Goal: Task Accomplishment & Management: Manage account settings

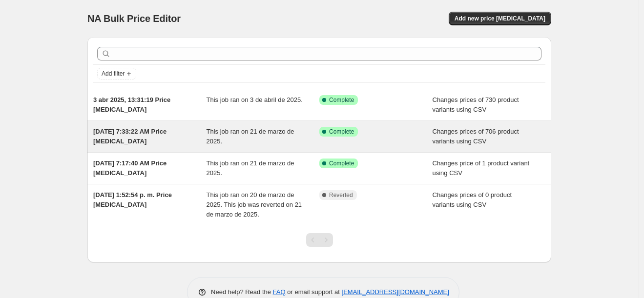
scroll to position [24, 0]
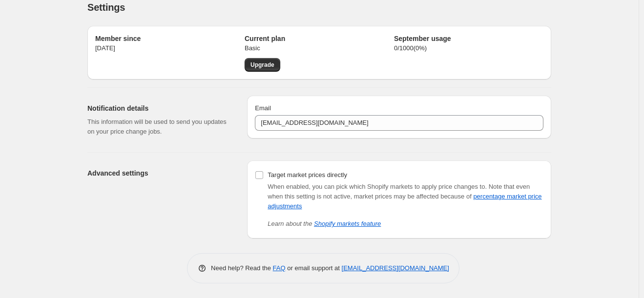
scroll to position [11, 0]
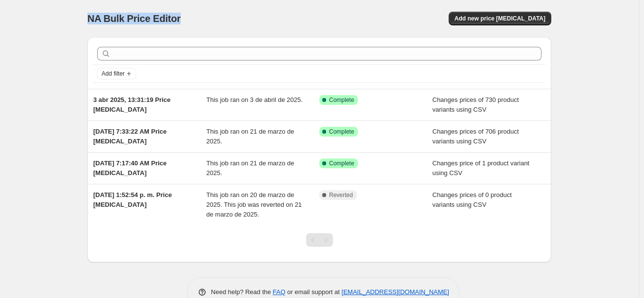
drag, startPoint x: 90, startPoint y: 20, endPoint x: 181, endPoint y: 12, distance: 91.2
click at [181, 13] on span "NA Bulk Price Editor" at bounding box center [133, 18] width 93 height 11
copy span "NA Bulk Price Editor"
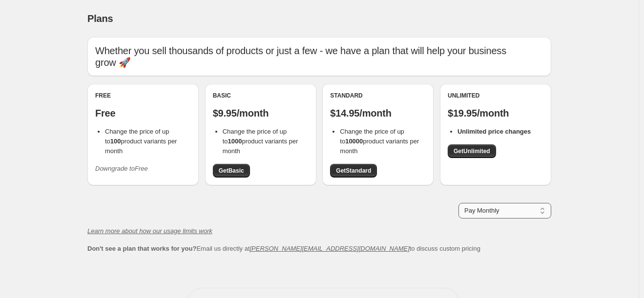
click at [482, 210] on select "Pay Monthly Pay Yearly (Save 16%)" at bounding box center [504, 211] width 93 height 16
click at [243, 206] on div "Pay Monthly Pay Yearly (Save 16%) Pay Monthly" at bounding box center [319, 211] width 464 height 16
click at [107, 165] on icon "Downgrade to Free" at bounding box center [121, 168] width 53 height 7
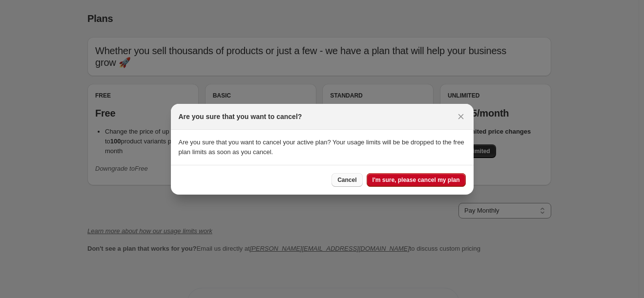
click at [356, 184] on span "Cancel" at bounding box center [346, 180] width 19 height 8
